Goal: Task Accomplishment & Management: Manage account settings

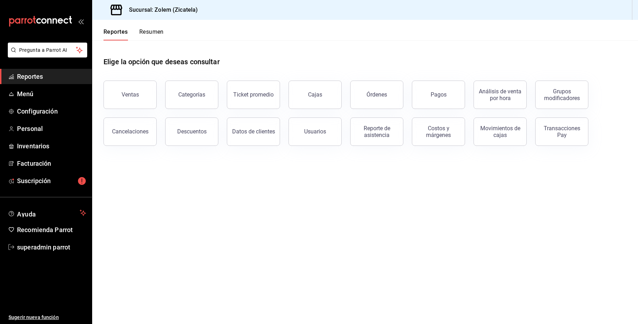
click at [435, 193] on main "Elige la opción que deseas consultar Ventas Categorías Ticket promedio Cajas Ór…" at bounding box center [365, 181] width 546 height 283
click at [48, 239] on link "superadmin parrot" at bounding box center [46, 246] width 92 height 15
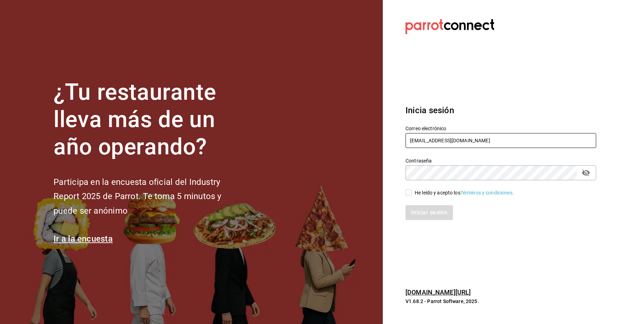
drag, startPoint x: 468, startPoint y: 141, endPoint x: 363, endPoint y: 151, distance: 105.1
click at [363, 151] on div "¿Tu restaurante lleva más de un año operando? Participa en la encuesta oficial …" at bounding box center [319, 162] width 638 height 324
type input "goys@bistro.com"
click at [417, 194] on div "He leído y acepto los Términos y condiciones." at bounding box center [464, 192] width 99 height 7
click at [412, 194] on input "He leído y acepto los Términos y condiciones." at bounding box center [408, 192] width 6 height 6
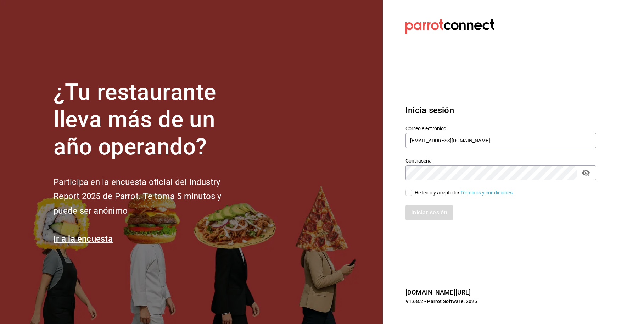
checkbox input "true"
click at [424, 217] on button "Iniciar sesión" at bounding box center [429, 212] width 48 height 15
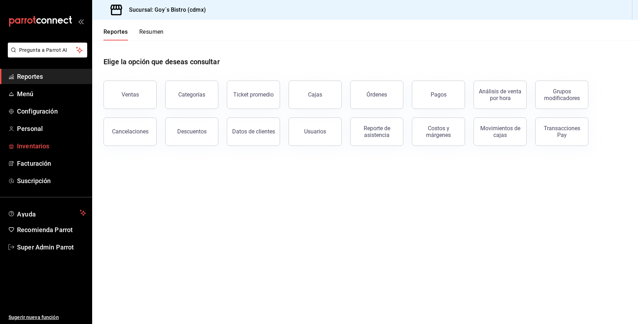
click at [33, 139] on link "Inventarios" at bounding box center [46, 145] width 92 height 15
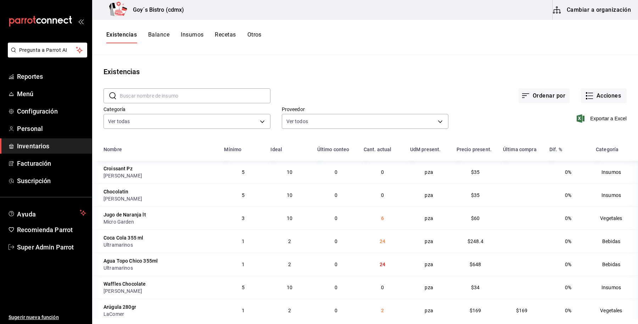
click at [201, 43] on button "Insumos" at bounding box center [192, 37] width 23 height 12
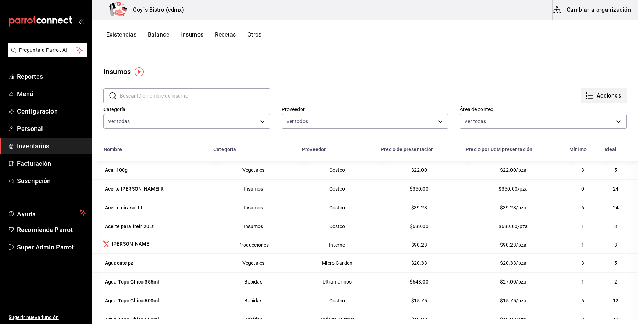
click at [591, 100] on button "Acciones" at bounding box center [604, 95] width 46 height 15
click at [591, 86] on div "Importar lista de insumos" at bounding box center [581, 87] width 57 height 7
click at [0, 0] on input "Importar lista de insumos" at bounding box center [0, 0] width 0 height 0
click at [593, 11] on div at bounding box center [319, 162] width 638 height 324
click at [593, 11] on button "Cambiar a organización" at bounding box center [592, 10] width 80 height 20
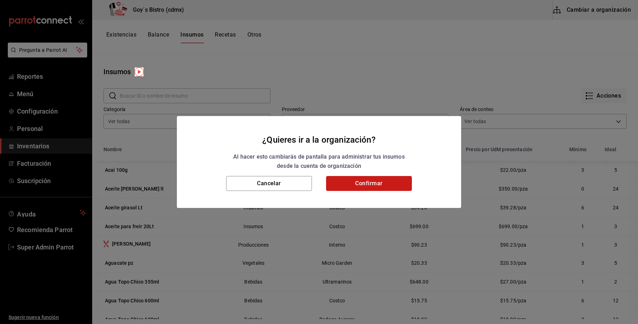
click at [374, 182] on button "Confirmar" at bounding box center [369, 183] width 86 height 15
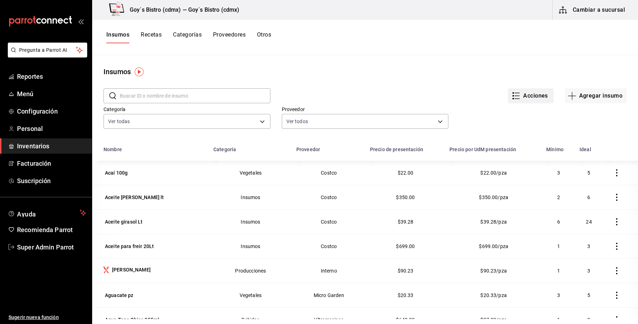
click at [532, 98] on button "Acciones" at bounding box center [531, 95] width 46 height 15
click at [432, 54] on div at bounding box center [319, 162] width 638 height 324
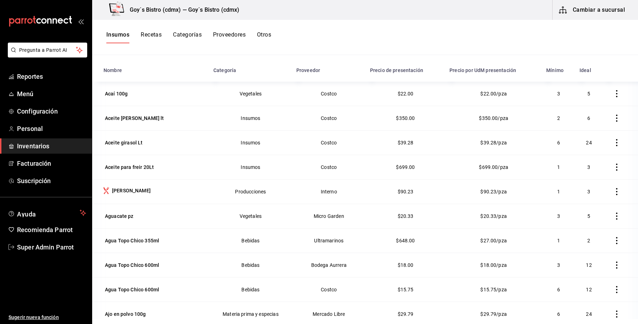
scroll to position [81, 0]
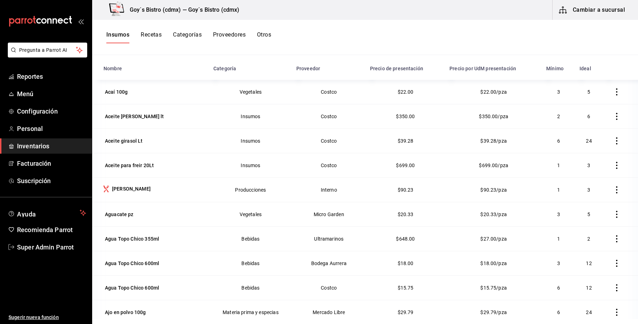
click at [30, 266] on ul "Sugerir nueva función" at bounding box center [46, 288] width 92 height 69
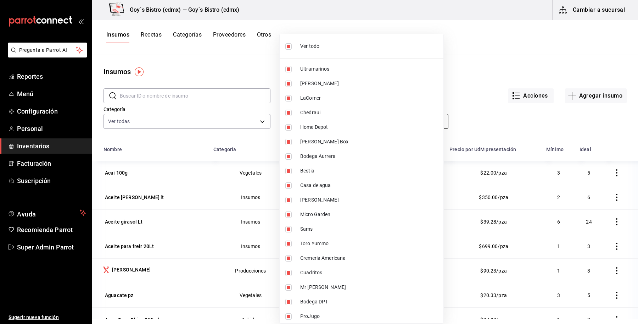
click at [324, 122] on body "Pregunta a Parrot AI Reportes Menú Configuración Personal Inventarios Facturaci…" at bounding box center [319, 159] width 638 height 319
click at [457, 84] on div at bounding box center [319, 162] width 638 height 324
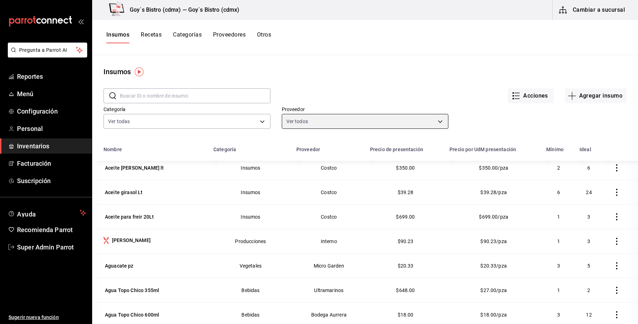
scroll to position [31, 0]
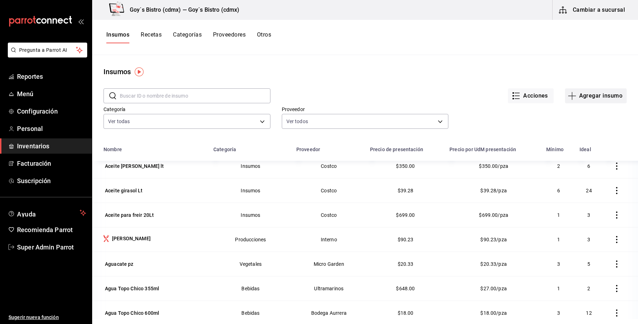
click at [571, 96] on button "Agregar insumo" at bounding box center [596, 95] width 62 height 15
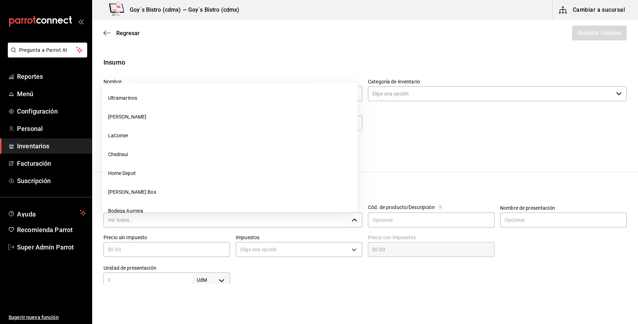
click at [285, 222] on input "Proveedor" at bounding box center [225, 219] width 245 height 15
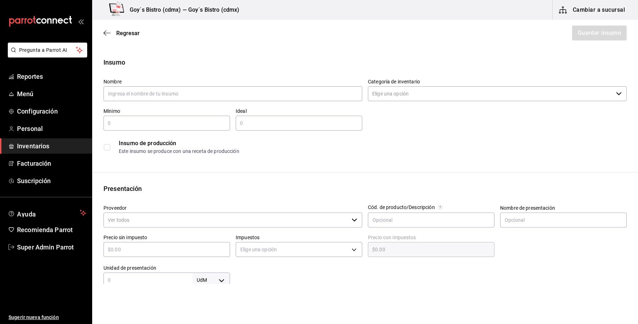
click at [285, 222] on input "Proveedor" at bounding box center [225, 219] width 245 height 15
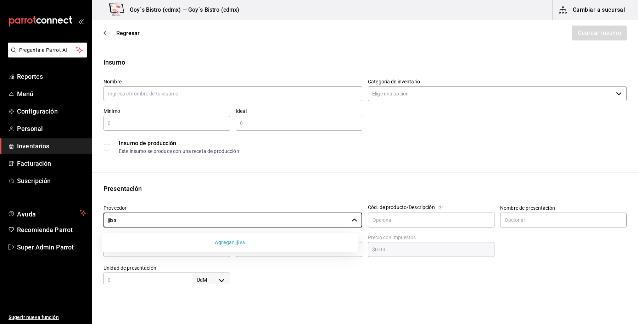
type input "jjiss"
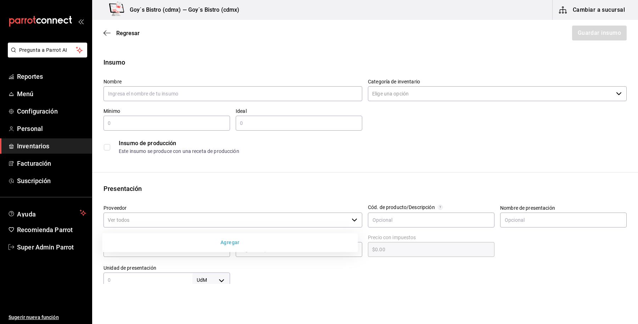
click at [337, 161] on div "Insumo Nombre Categoría de inventario ​ Mínimo ​ Ideal ​ Insumo de producción E…" at bounding box center [365, 267] width 546 height 421
click at [193, 85] on div "Nombre" at bounding box center [232, 90] width 259 height 24
click at [261, 96] on input "text" at bounding box center [232, 93] width 259 height 15
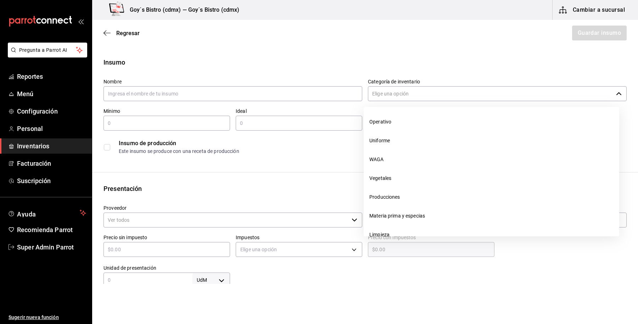
click at [440, 99] on input "Categoría de inventario" at bounding box center [490, 93] width 245 height 15
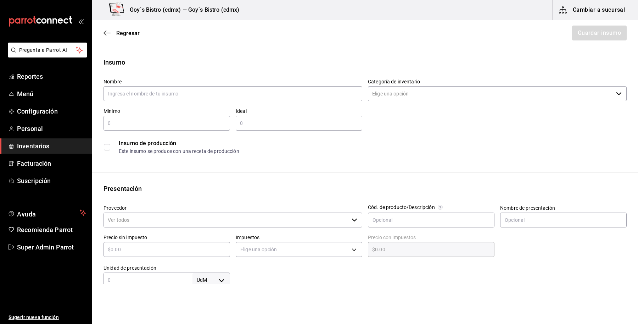
click at [276, 160] on div "Insumo Nombre Categoría de inventario ​ Mínimo ​ Ideal ​ Insumo de producción E…" at bounding box center [365, 267] width 546 height 421
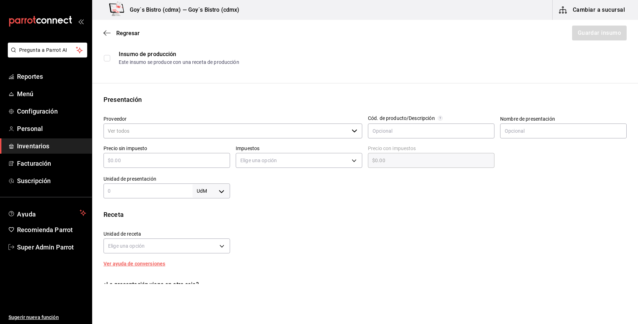
scroll to position [90, 0]
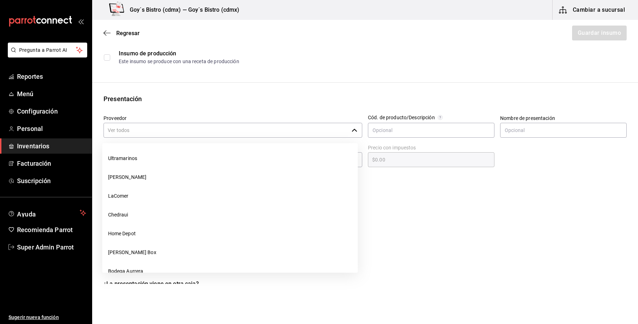
click at [215, 134] on input "Proveedor" at bounding box center [225, 130] width 245 height 15
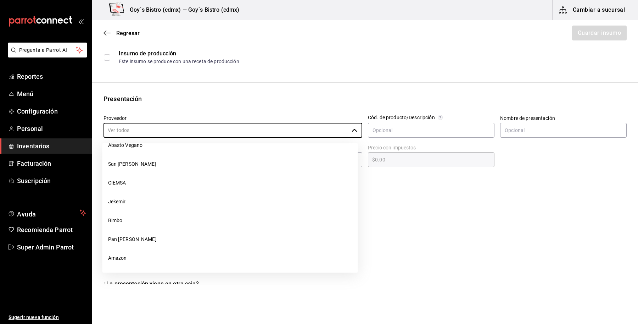
scroll to position [354, 0]
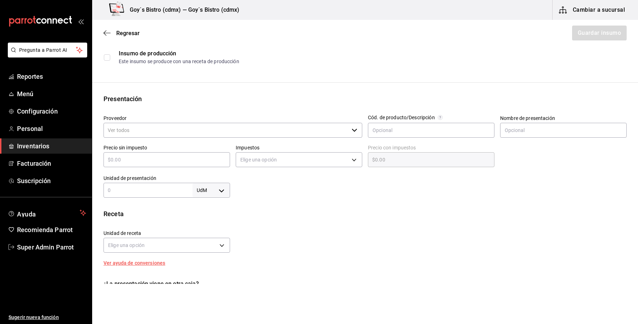
click at [243, 129] on input "Proveedor" at bounding box center [225, 130] width 245 height 15
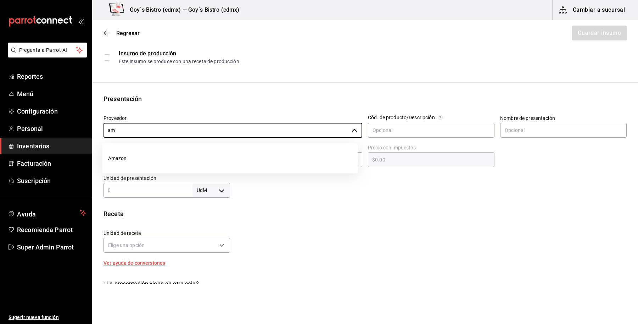
type input "a"
type input "temu"
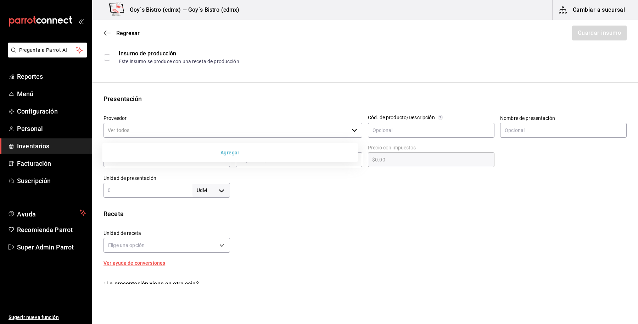
click at [349, 232] on div "Unidad de receta Elige una opción Factor de conversión ​" at bounding box center [362, 239] width 529 height 30
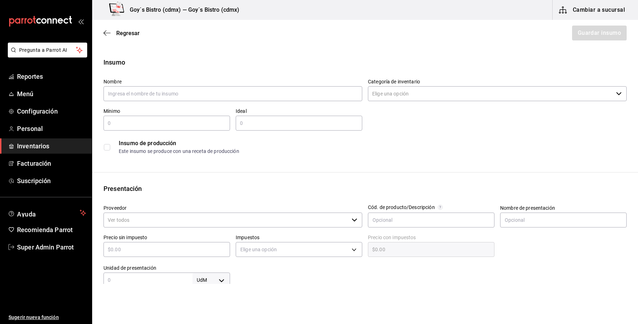
click at [436, 252] on div "Insumo Nombre Categoría de inventario ​ Mínimo ​ Ideal ​ Insumo de producción E…" at bounding box center [365, 267] width 546 height 421
click at [530, 143] on div "Insumo de producción" at bounding box center [372, 143] width 507 height 9
click at [114, 31] on span "Regresar" at bounding box center [121, 33] width 36 height 7
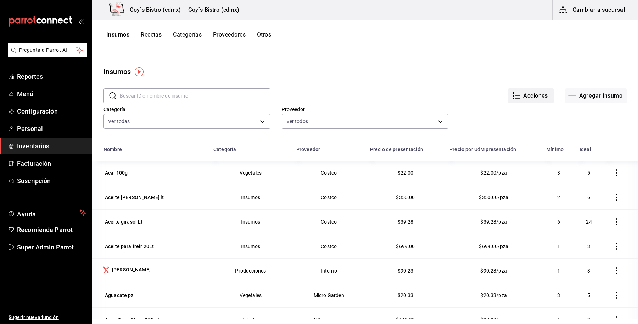
click at [525, 97] on button "Acciones" at bounding box center [531, 95] width 46 height 15
click at [425, 90] on div at bounding box center [319, 162] width 638 height 324
click at [262, 33] on button "Otros" at bounding box center [264, 37] width 14 height 12
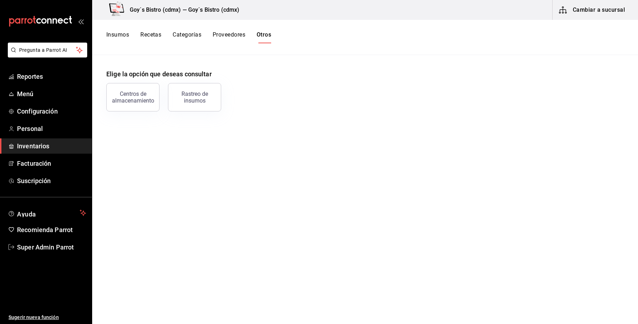
click at [223, 38] on button "Proveedores" at bounding box center [229, 37] width 33 height 12
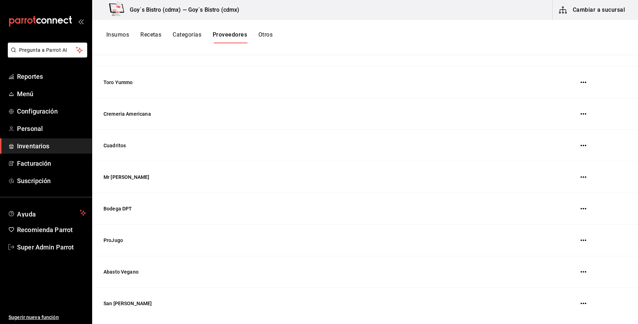
scroll to position [417, 0]
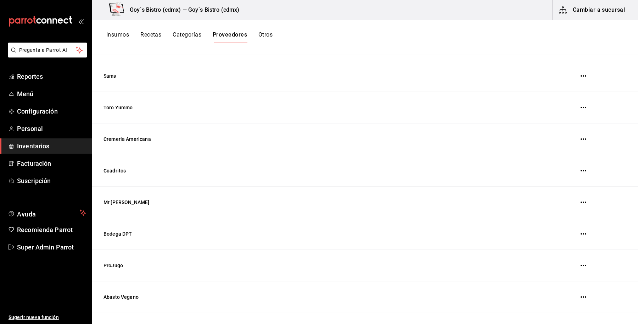
click at [268, 36] on button "Otros" at bounding box center [265, 37] width 14 height 12
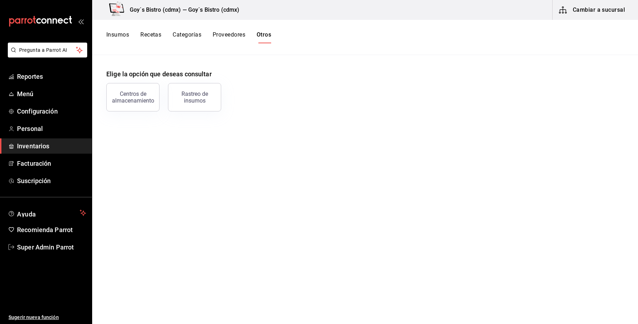
click at [119, 33] on button "Insumos" at bounding box center [117, 37] width 23 height 12
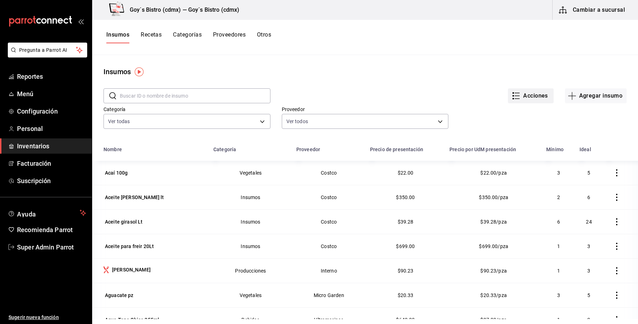
click at [528, 98] on button "Acciones" at bounding box center [531, 95] width 46 height 15
click at [507, 55] on div at bounding box center [319, 162] width 638 height 324
click at [587, 10] on button "Cambiar a sucursal" at bounding box center [592, 10] width 80 height 20
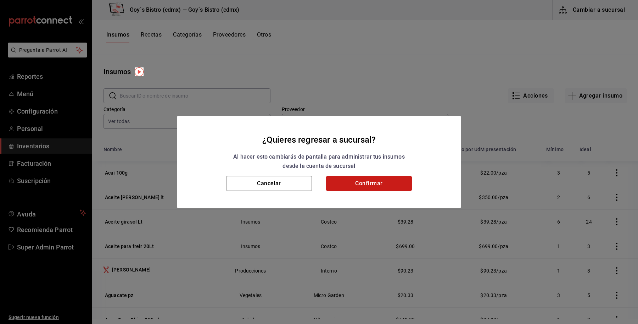
click at [387, 178] on button "Confirmar" at bounding box center [369, 183] width 86 height 15
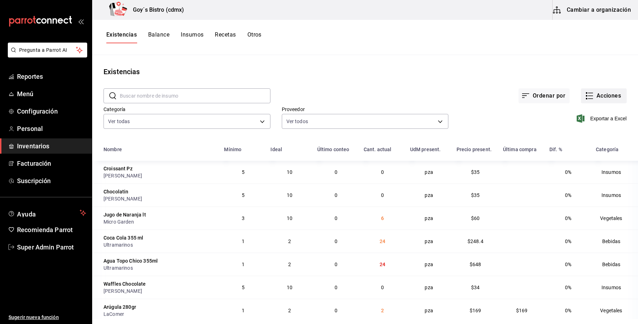
click at [587, 97] on button "Acciones" at bounding box center [604, 95] width 46 height 15
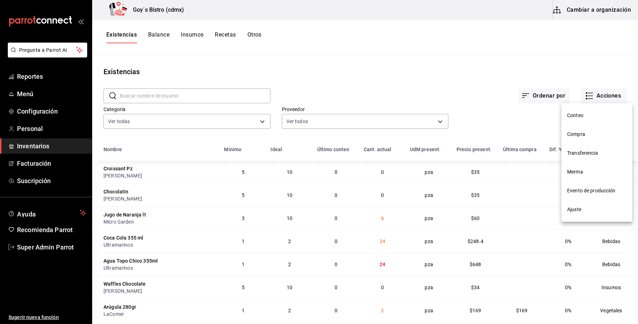
click at [597, 134] on span "Compra" at bounding box center [597, 133] width 60 height 7
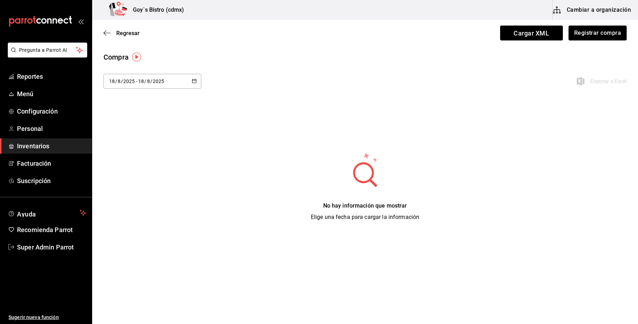
click at [175, 79] on div "[DATE] [DATE] - [DATE] [DATE]" at bounding box center [152, 81] width 98 height 15
click at [135, 123] on li "Ayer" at bounding box center [136, 120] width 67 height 16
type input "[DATE]"
type input "17"
type input "[DATE]"
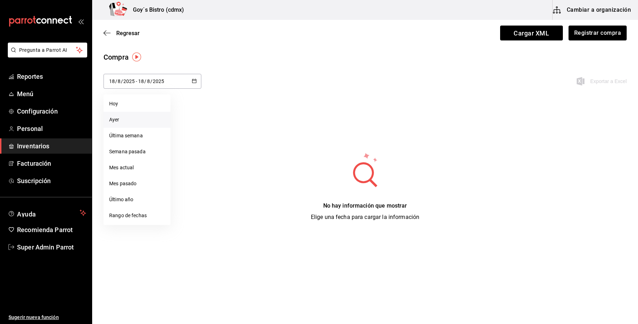
type input "17"
click at [132, 82] on input "2025" at bounding box center [129, 81] width 12 height 6
click at [138, 160] on li "Mes actual" at bounding box center [136, 167] width 67 height 16
type input "[DATE]"
type input "1"
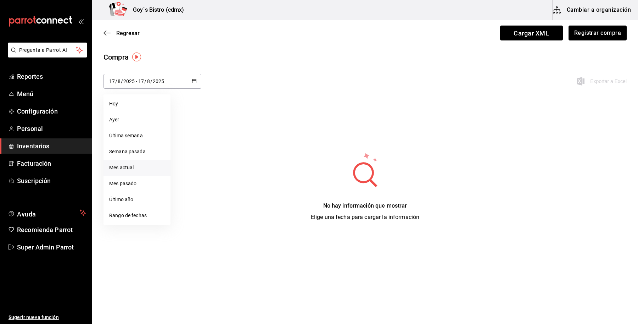
type input "[DATE]"
type input "18"
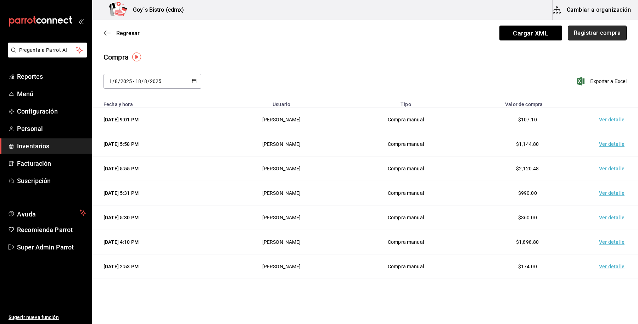
click at [592, 36] on button "Registrar compra" at bounding box center [597, 33] width 59 height 15
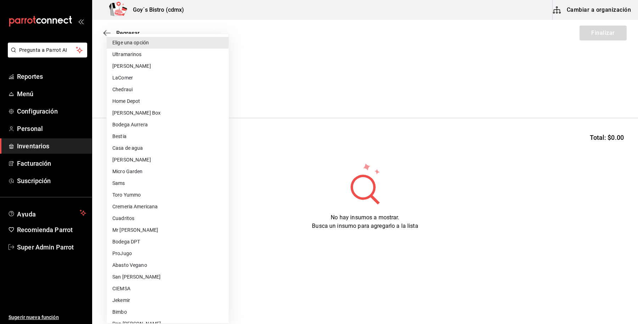
click at [209, 92] on body "Pregunta a Parrot AI Reportes Menú Configuración Personal Inventarios Facturaci…" at bounding box center [319, 141] width 638 height 283
click at [149, 135] on li "Bestia" at bounding box center [168, 136] width 122 height 12
type input "ca21bda0-a80b-4de1-b6c3-f07b4bd349c5"
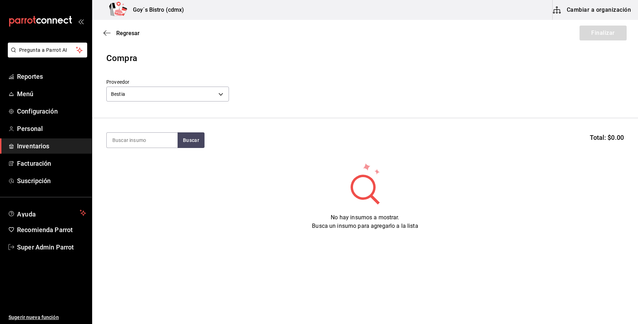
click at [149, 135] on input at bounding box center [142, 140] width 71 height 15
type input "c"
click at [181, 95] on body "Pregunta a Parrot AI Reportes Menú Configuración Personal Inventarios Facturaci…" at bounding box center [319, 141] width 638 height 283
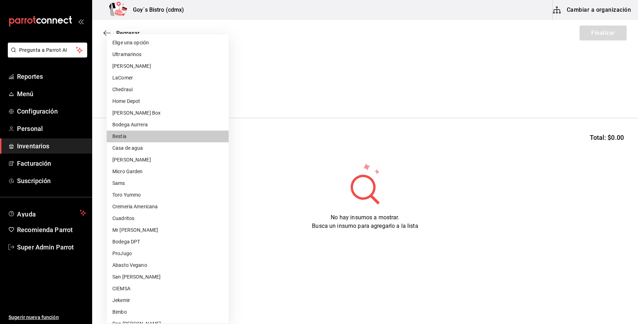
scroll to position [161, 0]
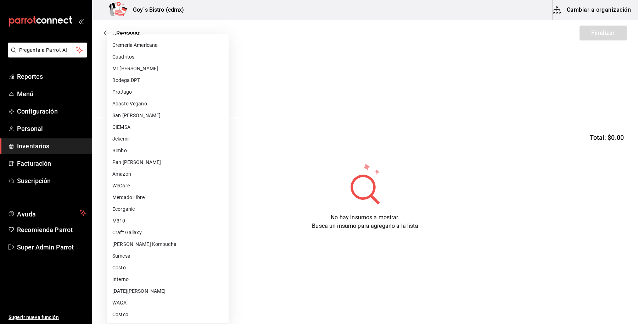
click at [124, 314] on li "Costco" at bounding box center [168, 314] width 122 height 12
type input "ee7f9d03-7f87-47e4-9c47-6213ef537ad9"
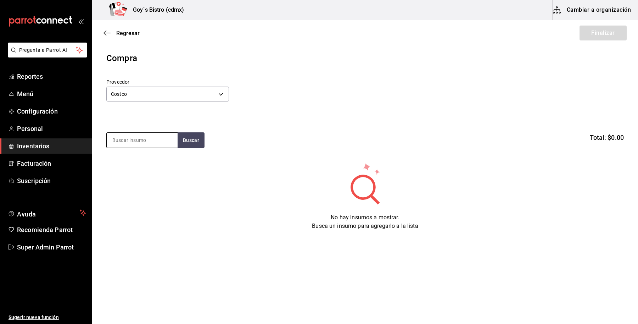
click at [130, 147] on input at bounding box center [142, 140] width 71 height 15
click at [187, 139] on button "Buscar" at bounding box center [191, 140] width 27 height 16
drag, startPoint x: 157, startPoint y: 137, endPoint x: 52, endPoint y: 135, distance: 104.6
click at [52, 135] on div "Pregunta a Parrot AI Reportes Menú Configuración Personal Inventarios Facturaci…" at bounding box center [319, 141] width 638 height 283
type input "d"
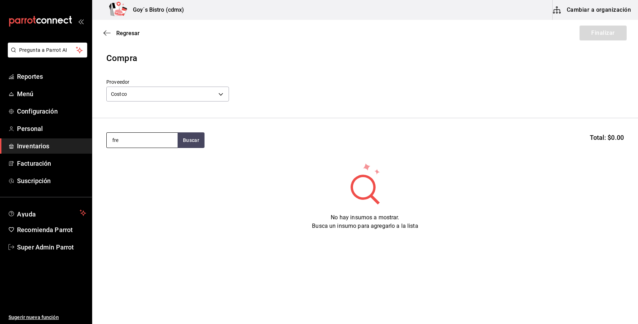
click at [157, 144] on input "fre" at bounding box center [142, 140] width 71 height 15
type input "fresa"
click at [190, 146] on button "Buscar" at bounding box center [191, 140] width 27 height 16
click at [147, 175] on div "pieza - Costco" at bounding box center [142, 177] width 60 height 7
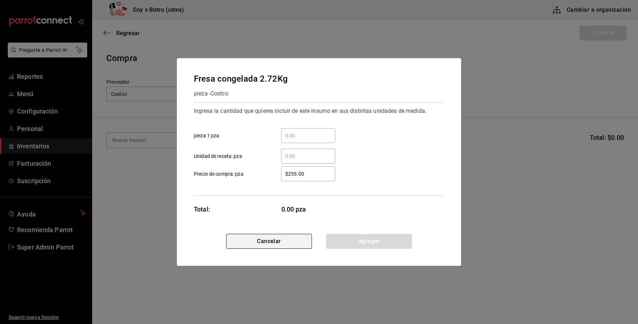
click at [273, 242] on button "Cancelar" at bounding box center [269, 241] width 86 height 15
